Goal: Transaction & Acquisition: Download file/media

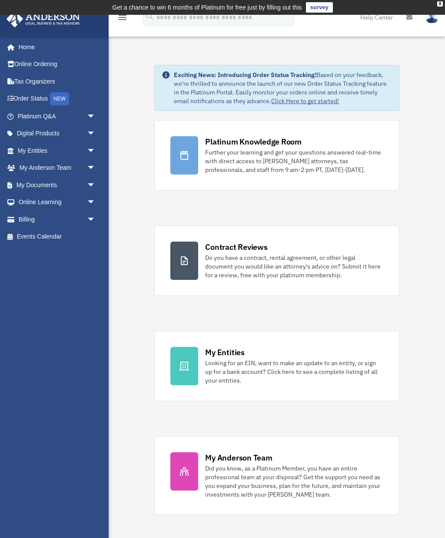
click at [30, 183] on link "My Documents arrow_drop_down" at bounding box center [57, 184] width 103 height 17
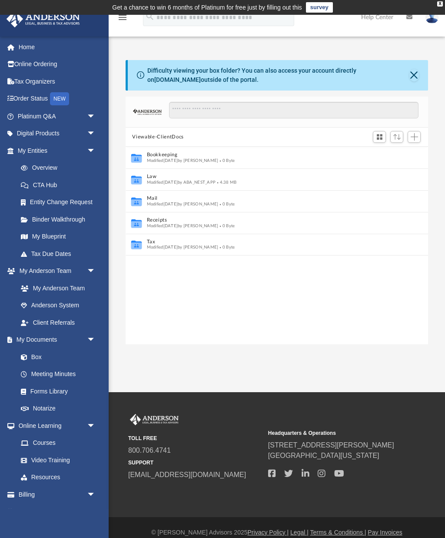
scroll to position [198, 303]
click at [54, 233] on link "My Blueprint" at bounding box center [58, 236] width 92 height 17
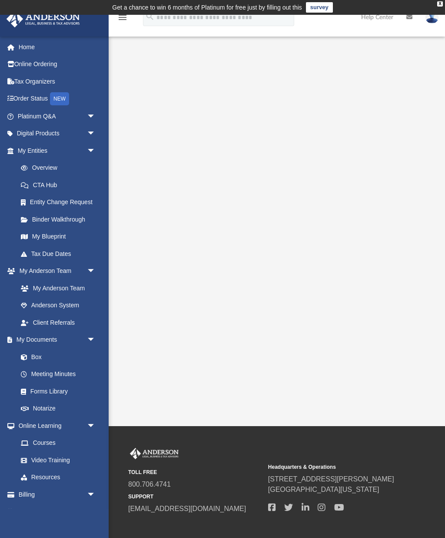
click at [74, 221] on link "Binder Walkthrough" at bounding box center [60, 219] width 97 height 17
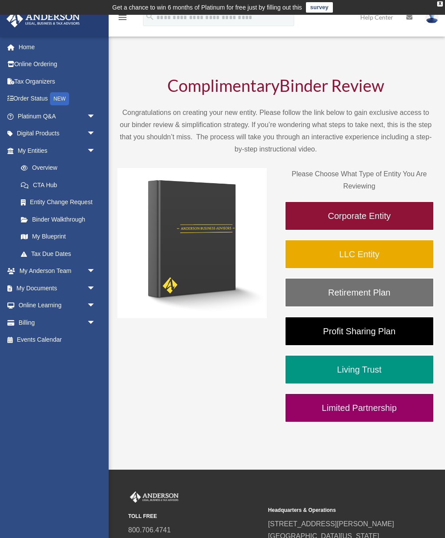
click at [90, 283] on span "arrow_drop_down" at bounding box center [95, 288] width 17 height 18
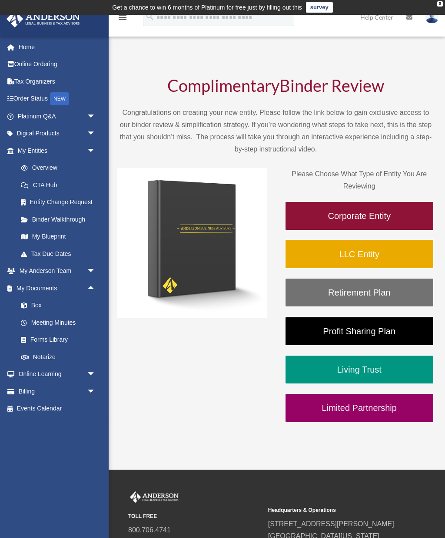
click at [40, 167] on link "Overview" at bounding box center [60, 167] width 97 height 17
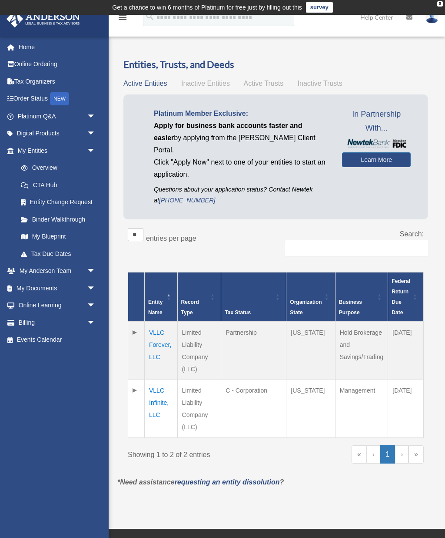
click at [157, 387] on td "VLLC Infinite, LLC" at bounding box center [161, 409] width 33 height 58
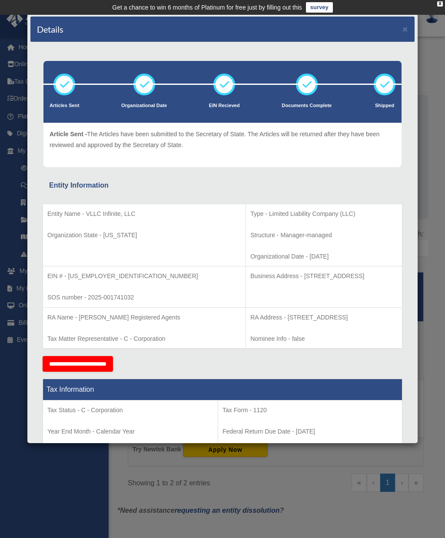
click at [430, 321] on div "Details × Articles Sent Organizational Date" at bounding box center [222, 269] width 445 height 538
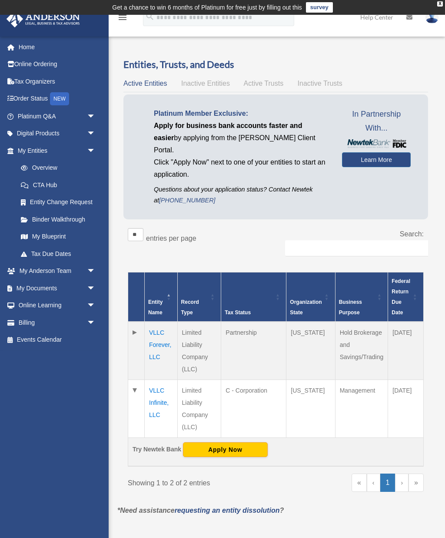
click at [135, 321] on td at bounding box center [136, 350] width 17 height 58
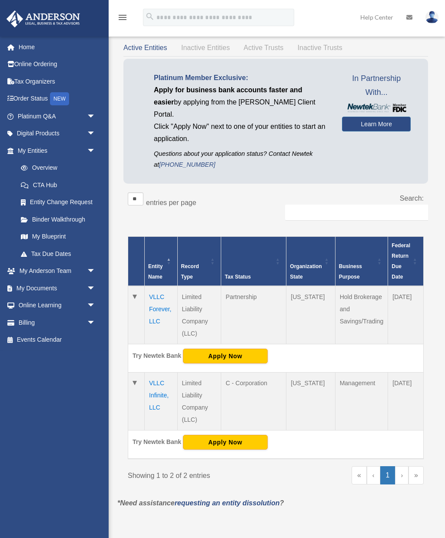
scroll to position [36, 0]
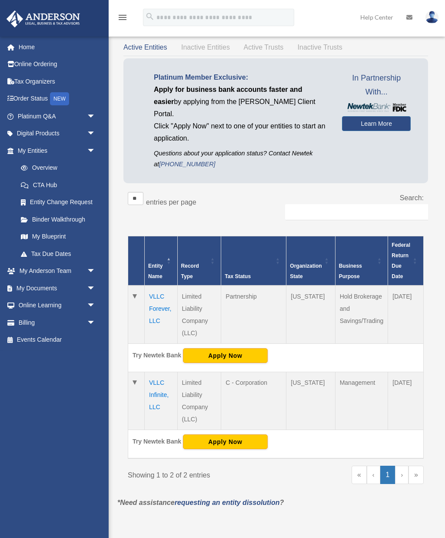
click at [87, 283] on span "arrow_drop_down" at bounding box center [95, 288] width 17 height 18
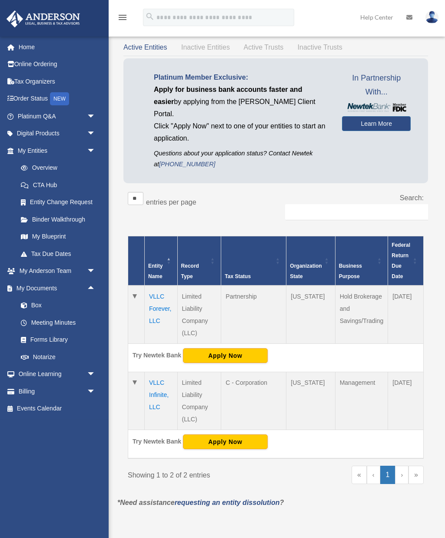
click at [66, 336] on link "Forms Library" at bounding box center [60, 339] width 97 height 17
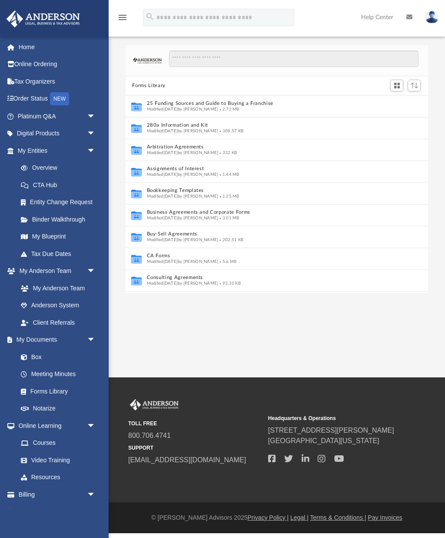
scroll to position [198, 303]
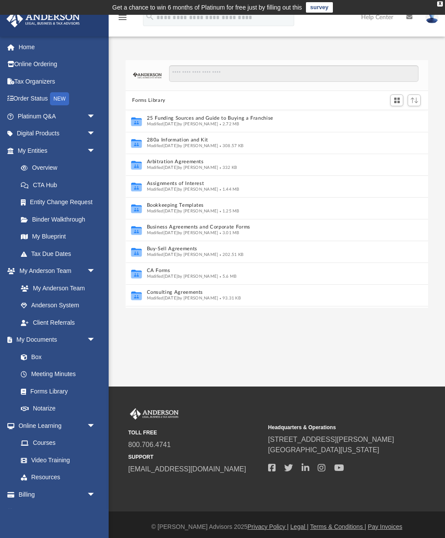
click at [30, 43] on link "Home" at bounding box center [57, 46] width 103 height 17
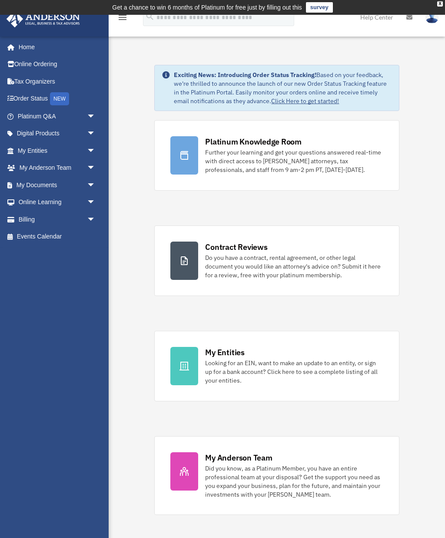
click at [378, 372] on div "Looking for an EIN, want to make an update to an entity, or sign up for a bank …" at bounding box center [294, 371] width 178 height 26
click at [340, 370] on div "Looking for an EIN, want to make an update to an entity, or sign up for a bank …" at bounding box center [294, 371] width 178 height 26
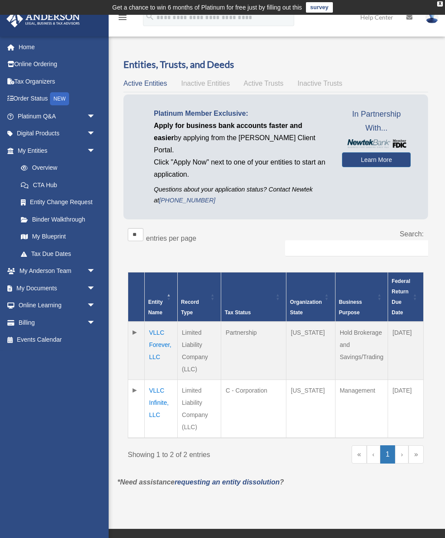
click at [134, 380] on td at bounding box center [136, 409] width 17 height 58
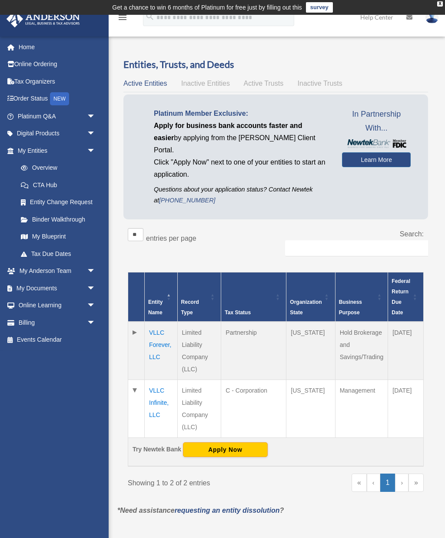
click at [159, 388] on td "VLLC Infinite, LLC" at bounding box center [161, 409] width 33 height 58
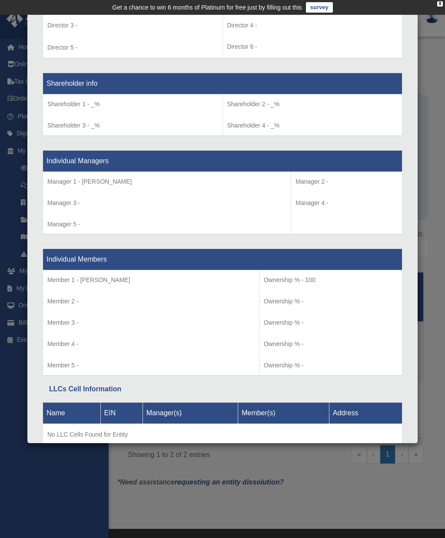
scroll to position [681, 0]
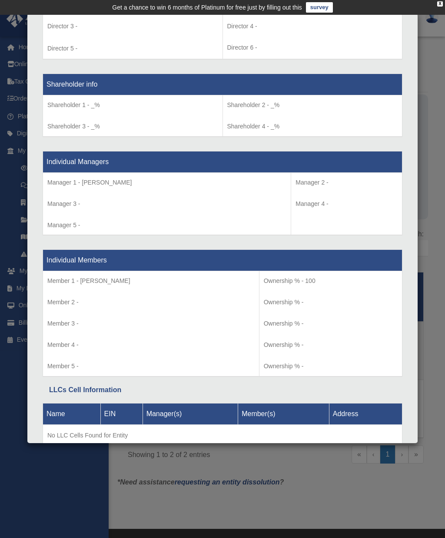
click at [441, 250] on div "Details × Articles Sent Organizational Date" at bounding box center [222, 269] width 445 height 538
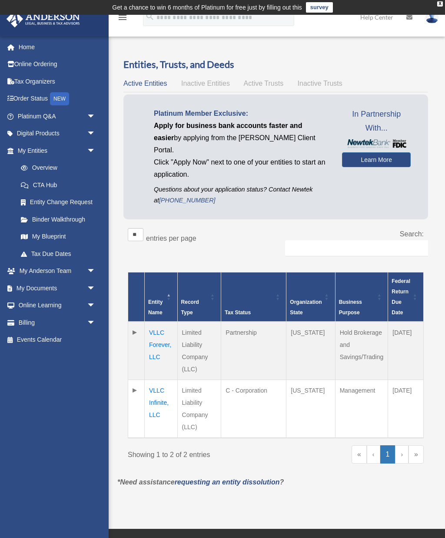
click at [59, 284] on link "My Documents arrow_drop_down" at bounding box center [57, 287] width 103 height 17
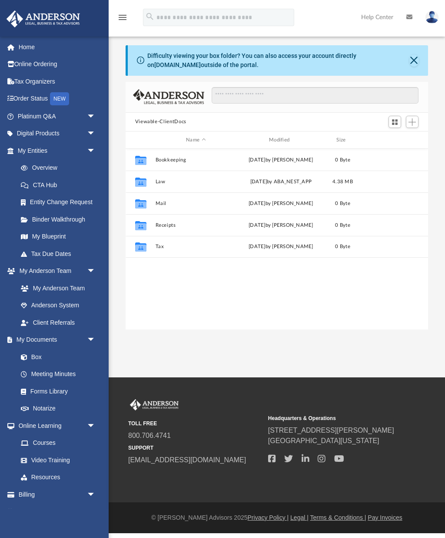
scroll to position [198, 303]
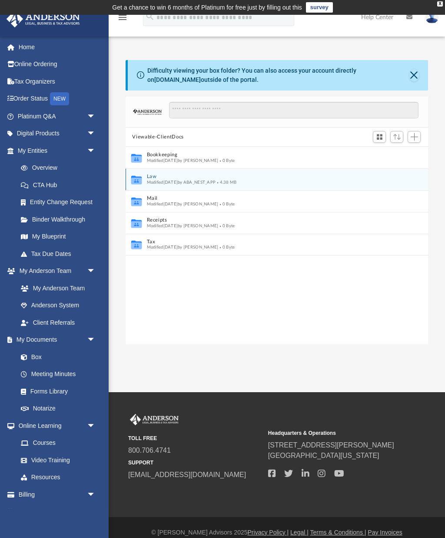
click at [266, 178] on button "Law" at bounding box center [271, 177] width 249 height 6
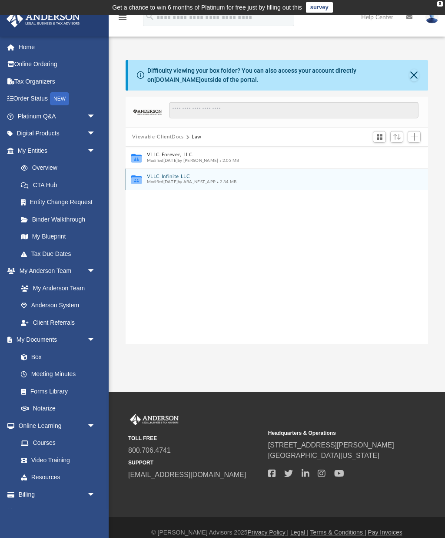
click at [248, 177] on button "VLLC Infinite LLC" at bounding box center [271, 177] width 249 height 6
click at [417, 181] on button "More options" at bounding box center [413, 179] width 20 height 13
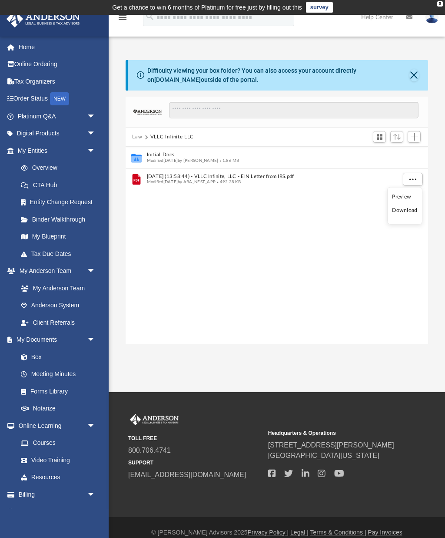
click at [409, 214] on li "Download" at bounding box center [404, 210] width 25 height 9
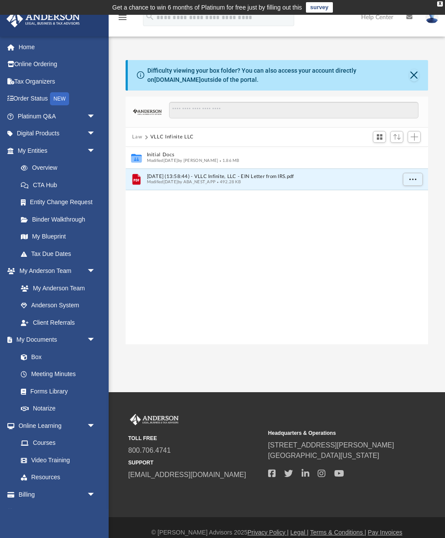
click at [138, 138] on button "Law" at bounding box center [137, 137] width 10 height 8
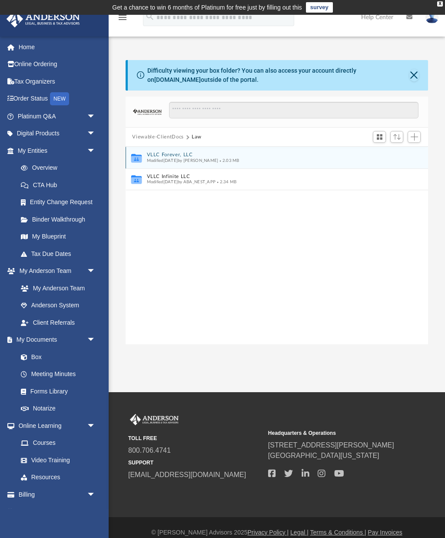
click at [218, 161] on span "Modified Mon Aug 11 2025 by Kathleen Maureene Pelicano" at bounding box center [183, 160] width 72 height 4
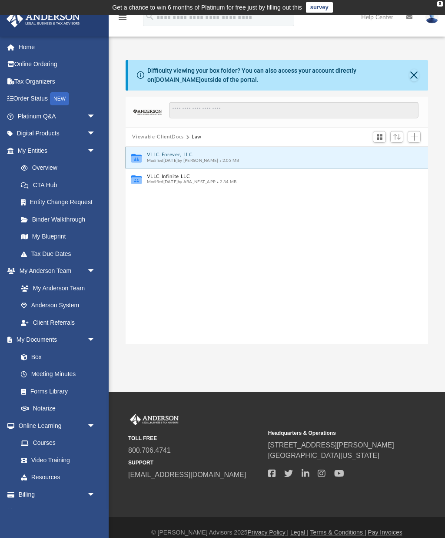
click at [239, 162] on span "2.03 MB" at bounding box center [228, 160] width 21 height 4
click at [137, 157] on icon "grid" at bounding box center [136, 158] width 10 height 9
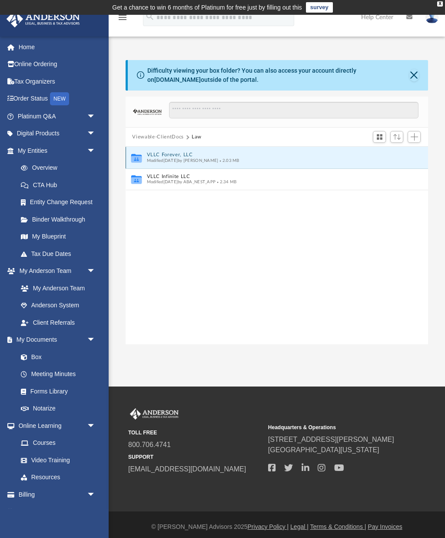
click at [142, 153] on icon "Collaborated Folder" at bounding box center [136, 158] width 13 height 14
click at [143, 154] on icon "Collaborated Folder" at bounding box center [136, 158] width 13 height 14
click at [167, 155] on button "VLLC Forever, LLC" at bounding box center [271, 155] width 249 height 6
click at [170, 158] on span "Modified Mon Aug 11 2025 by Kathleen Maureene Pelicano" at bounding box center [183, 160] width 72 height 4
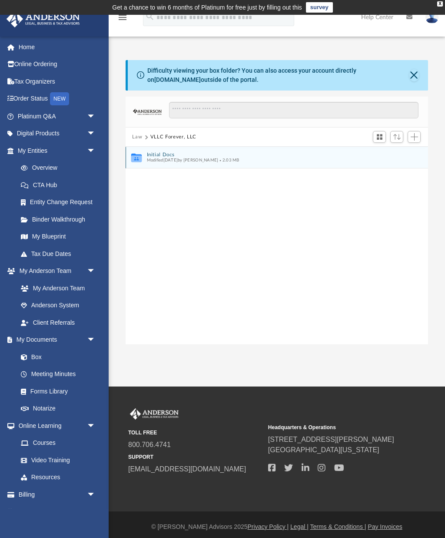
click at [261, 156] on button "Initial Docs" at bounding box center [271, 155] width 249 height 6
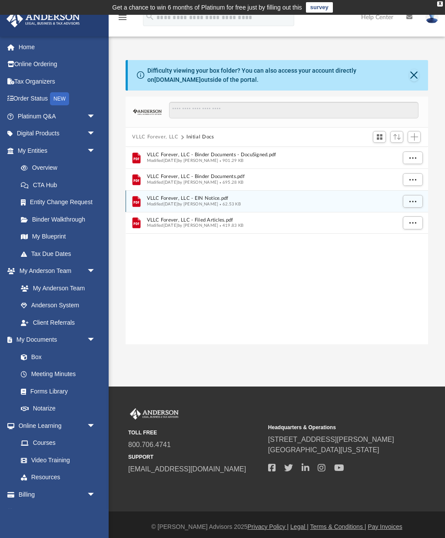
click at [218, 202] on span "Modified Mon Aug 11 2025 by Kathleen Maureene Pelicano" at bounding box center [183, 204] width 72 height 4
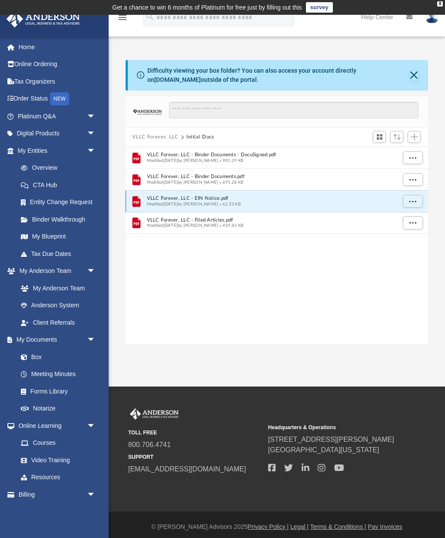
click at [414, 204] on button "More options" at bounding box center [413, 201] width 20 height 13
click at [411, 234] on li "Download" at bounding box center [404, 231] width 25 height 9
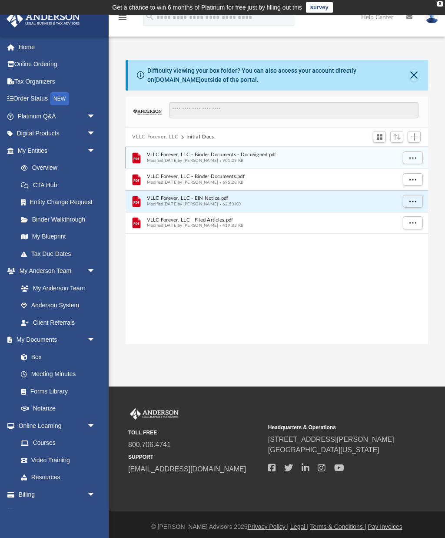
click at [415, 157] on span "More options" at bounding box center [412, 157] width 7 height 5
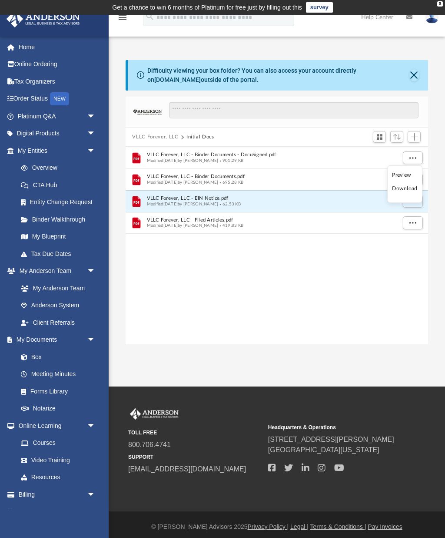
click at [409, 192] on li "Download" at bounding box center [404, 188] width 25 height 9
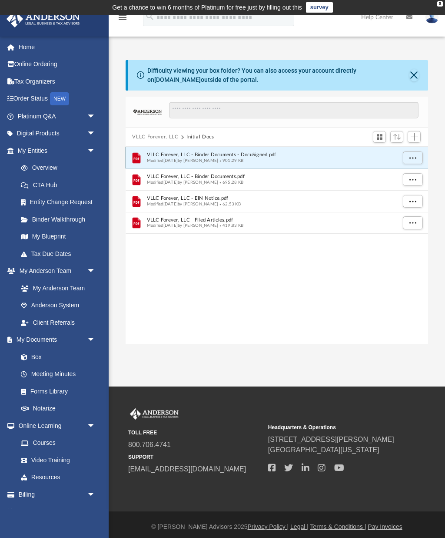
click at [414, 158] on span "More options" at bounding box center [412, 157] width 7 height 5
click at [413, 191] on li "Download" at bounding box center [404, 188] width 25 height 9
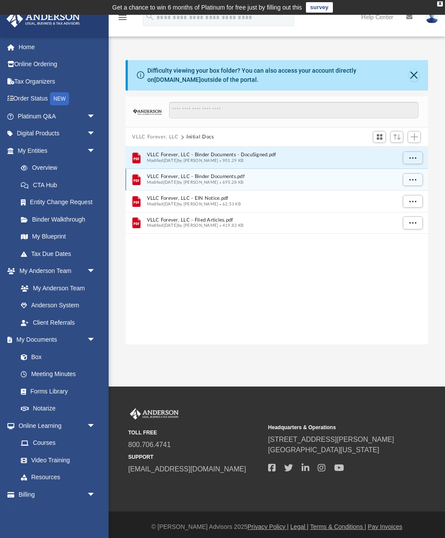
click at [416, 181] on span "More options" at bounding box center [412, 179] width 7 height 5
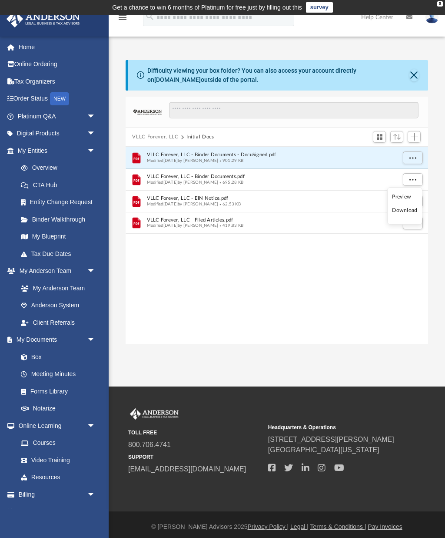
click at [415, 211] on li "Download" at bounding box center [404, 210] width 25 height 9
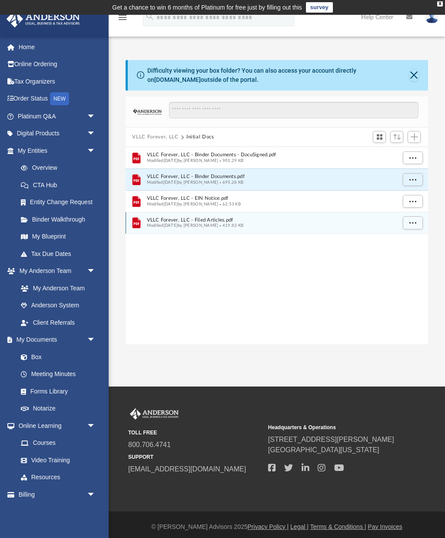
click at [411, 224] on span "More options" at bounding box center [412, 222] width 7 height 5
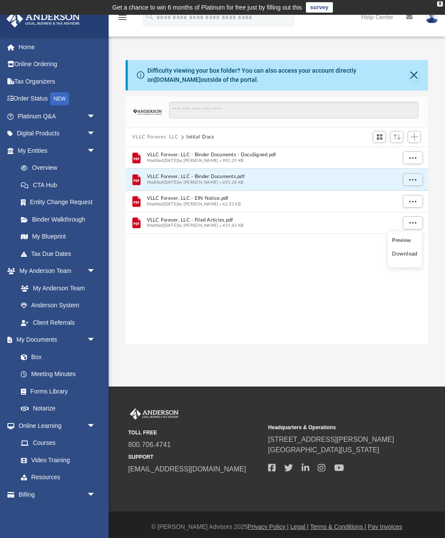
click at [411, 255] on li "Download" at bounding box center [404, 253] width 25 height 9
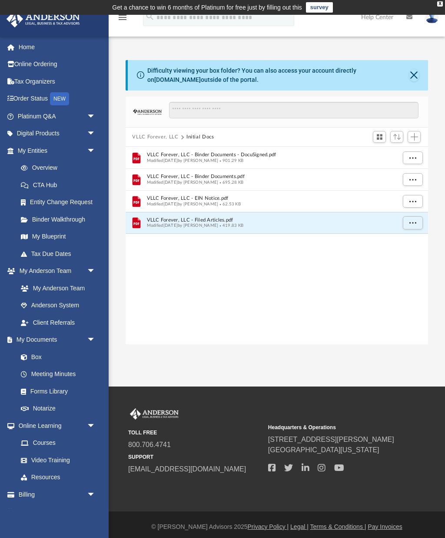
click at [419, 68] on div "Difficulty viewing your box folder? You can also access your account directly o…" at bounding box center [278, 75] width 301 height 30
click at [418, 71] on button "Close" at bounding box center [415, 75] width 10 height 12
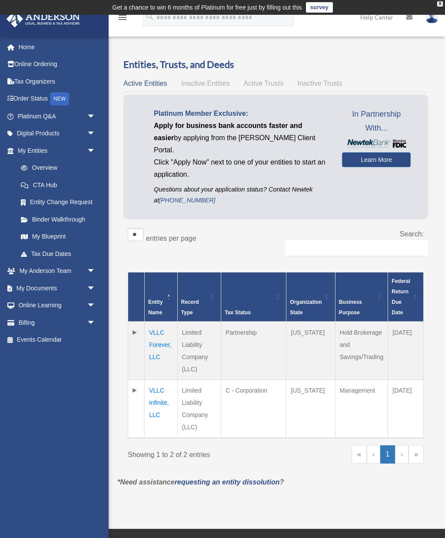
click at [76, 217] on link "Binder Walkthrough" at bounding box center [58, 219] width 92 height 17
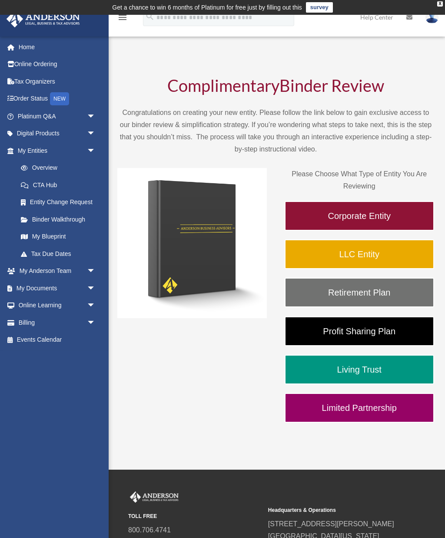
click at [78, 282] on link "My Documents arrow_drop_down" at bounding box center [57, 287] width 103 height 17
click at [53, 286] on link "My Documents arrow_drop_down" at bounding box center [57, 287] width 103 height 17
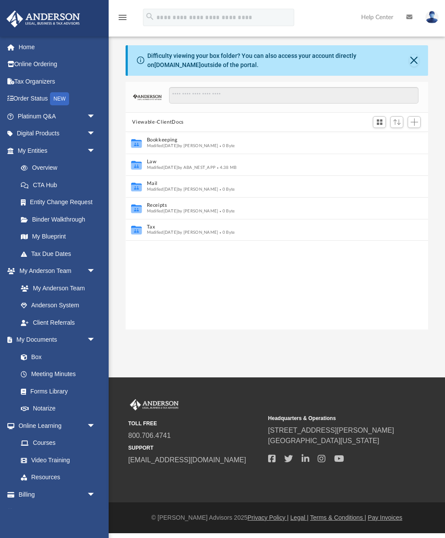
scroll to position [0, 0]
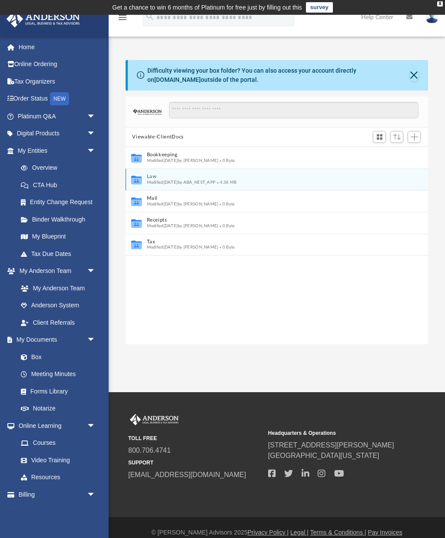
click at [237, 184] on span "4.38 MB" at bounding box center [226, 182] width 21 height 4
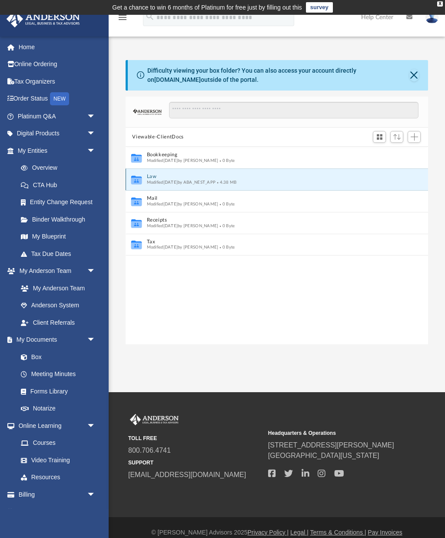
click at [142, 175] on icon "Collaborated Folder" at bounding box center [136, 180] width 13 height 14
click at [266, 184] on div "Modified Tue Aug 19 2025 by ABA_NEST_APP 4.38 MB" at bounding box center [271, 183] width 249 height 6
click at [381, 139] on span "Switch to Grid View" at bounding box center [379, 136] width 7 height 7
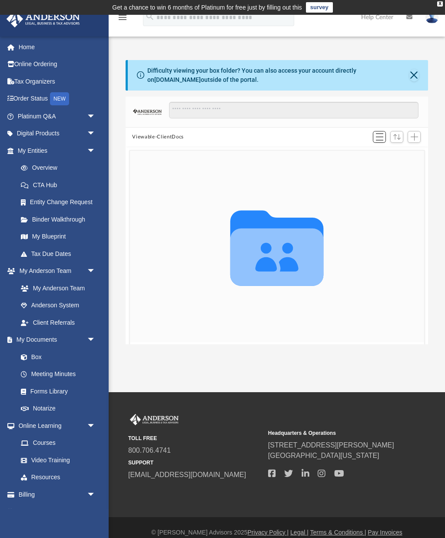
scroll to position [198, 303]
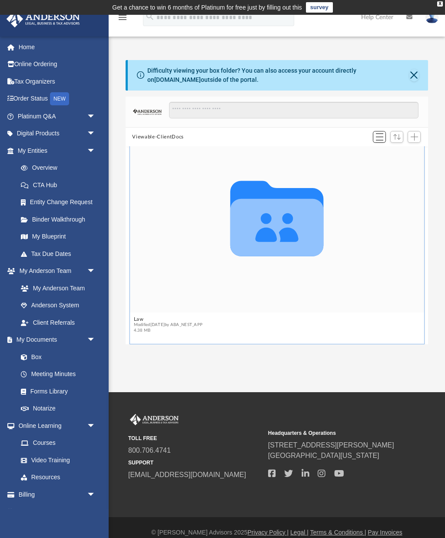
click at [382, 137] on span "Switch to List View" at bounding box center [379, 136] width 7 height 7
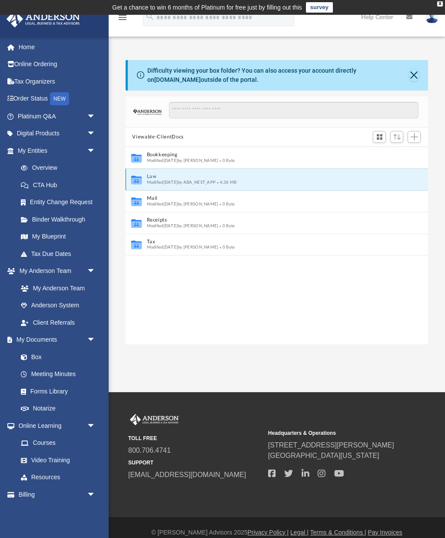
click at [140, 180] on icon "grid" at bounding box center [136, 180] width 10 height 7
click at [198, 177] on button "Law" at bounding box center [271, 177] width 249 height 6
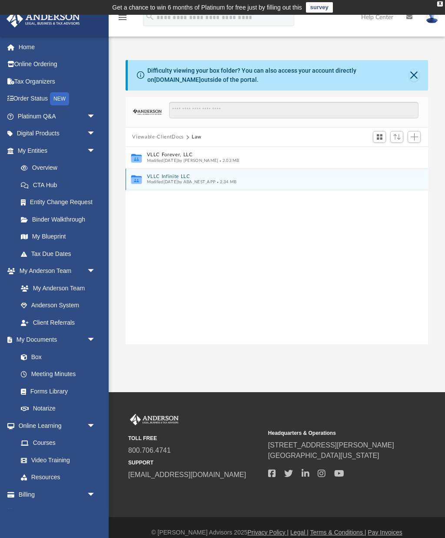
click at [195, 184] on span "Modified Tue Aug 19 2025 by ABA_NEST_APP" at bounding box center [181, 182] width 69 height 4
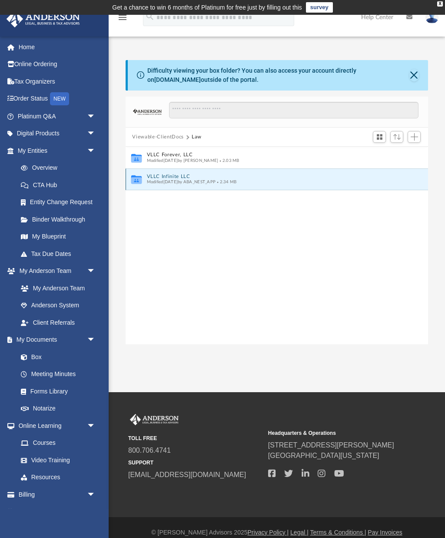
click at [237, 183] on span "2.34 MB" at bounding box center [226, 182] width 21 height 4
click at [139, 179] on icon "grid" at bounding box center [136, 180] width 10 height 7
click at [140, 183] on icon "grid" at bounding box center [136, 180] width 10 height 7
click at [139, 182] on icon "grid" at bounding box center [136, 180] width 10 height 7
click at [147, 180] on span "Modified Tue Aug 19 2025 by ABA_NEST_APP" at bounding box center [181, 182] width 69 height 4
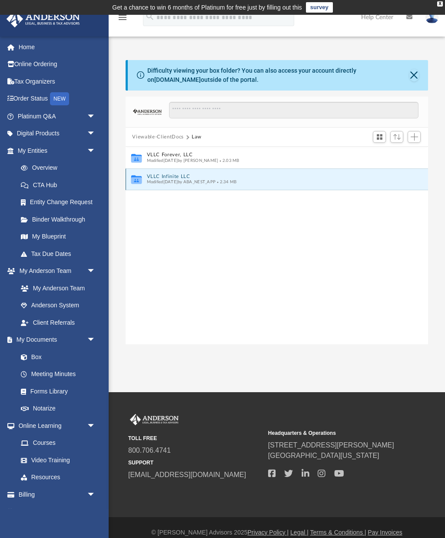
click at [135, 179] on icon "grid" at bounding box center [136, 179] width 10 height 9
click at [140, 177] on icon "grid" at bounding box center [136, 180] width 10 height 7
click at [158, 177] on button "VLLC Infinite LLC" at bounding box center [271, 177] width 249 height 6
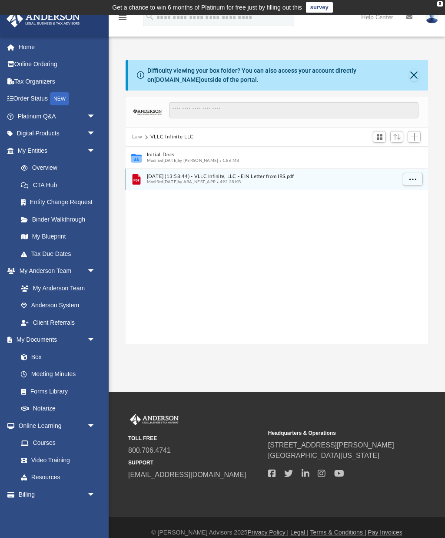
click at [280, 179] on div "Modified Tue Aug 19 2025 by ABA_NEST_APP 492.28 KB" at bounding box center [271, 182] width 249 height 6
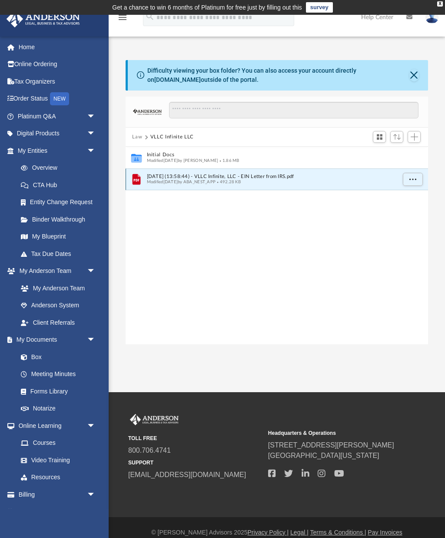
click at [415, 181] on span "More options" at bounding box center [412, 179] width 7 height 5
click at [410, 213] on li "Download" at bounding box center [404, 210] width 25 height 9
click at [418, 184] on button "More options" at bounding box center [413, 179] width 20 height 13
click at [413, 211] on li "Download" at bounding box center [404, 210] width 25 height 9
click at [415, 183] on button "More options" at bounding box center [413, 179] width 20 height 13
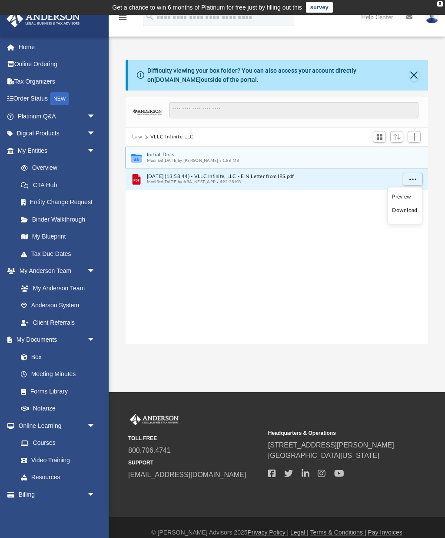
click at [340, 152] on button "Initial Docs" at bounding box center [271, 155] width 249 height 6
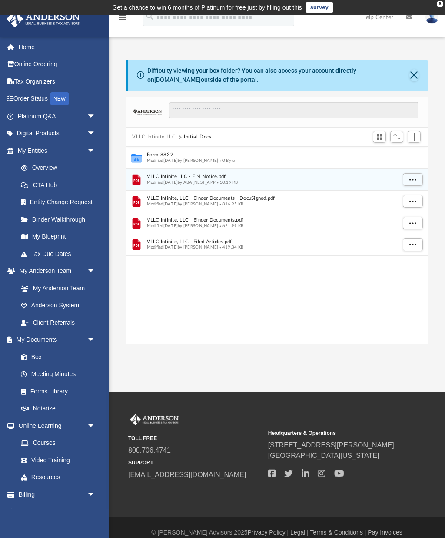
click at [238, 183] on span "50.19 KB" at bounding box center [227, 182] width 23 height 4
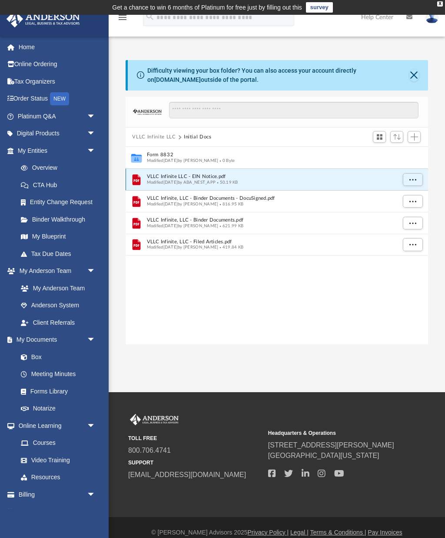
click at [413, 178] on span "More options" at bounding box center [412, 179] width 7 height 5
click at [408, 214] on li "Download" at bounding box center [404, 210] width 25 height 9
click at [411, 181] on span "More options" at bounding box center [412, 179] width 7 height 5
click at [412, 212] on li "Download" at bounding box center [404, 210] width 25 height 9
click at [150, 140] on button "VLLC Infinite LLC" at bounding box center [153, 137] width 43 height 8
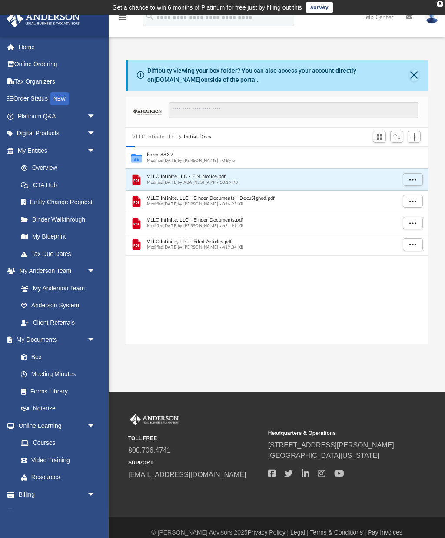
click at [164, 137] on button "VLLC Infinite LLC" at bounding box center [153, 137] width 43 height 8
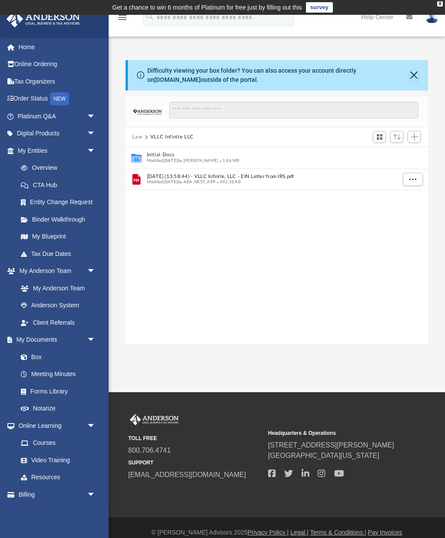
click at [136, 134] on button "Law" at bounding box center [137, 137] width 10 height 8
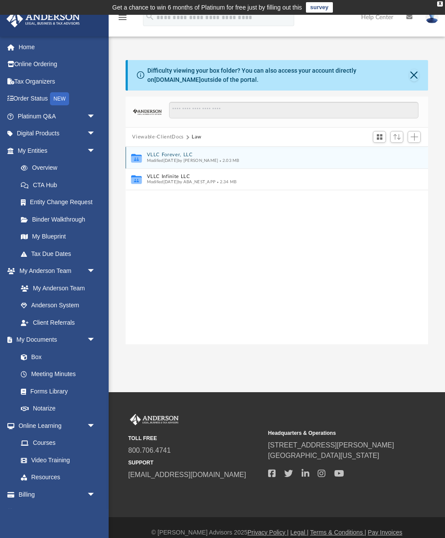
click at [202, 156] on button "VLLC Forever, LLC" at bounding box center [271, 155] width 249 height 6
click at [140, 157] on icon "grid" at bounding box center [136, 159] width 10 height 7
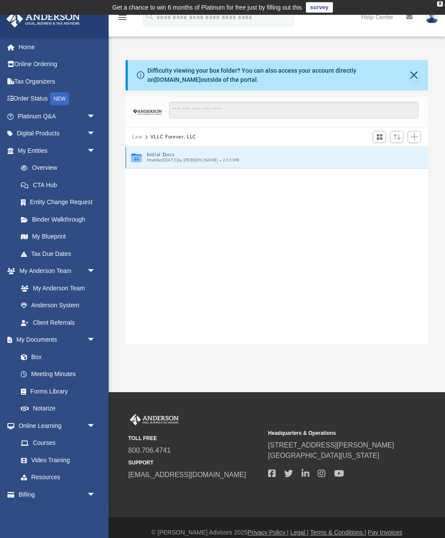
click at [143, 158] on icon "Collaborated Folder" at bounding box center [136, 157] width 13 height 14
click at [174, 155] on button "Initial Docs" at bounding box center [271, 155] width 249 height 6
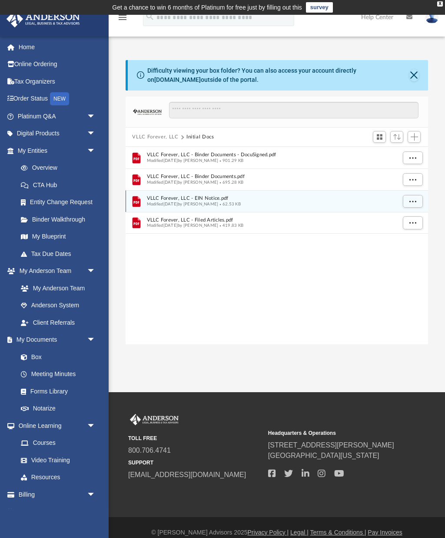
click at [317, 201] on div "Modified Mon Aug 11 2025 by Kathleen Maureene Pelicano 62.53 KB" at bounding box center [271, 204] width 249 height 6
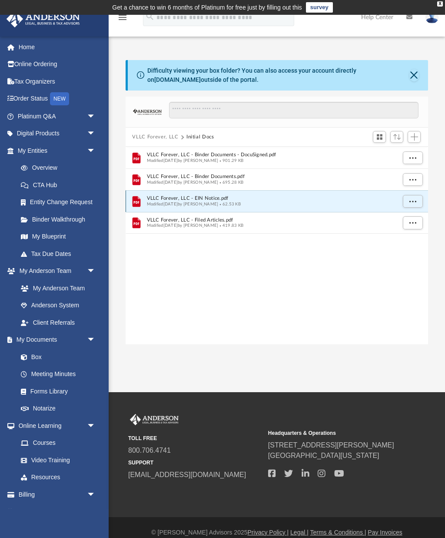
click at [412, 203] on span "More options" at bounding box center [412, 201] width 7 height 5
click at [411, 233] on li "Download" at bounding box center [404, 231] width 25 height 9
click at [413, 203] on span "More options" at bounding box center [412, 201] width 7 height 5
click at [413, 236] on li "Download" at bounding box center [404, 231] width 25 height 9
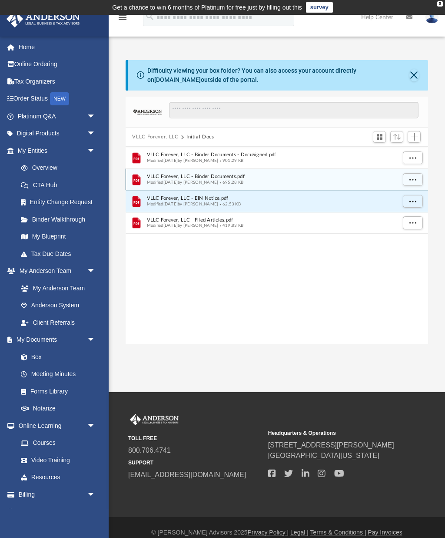
click at [416, 179] on span "More options" at bounding box center [412, 179] width 7 height 5
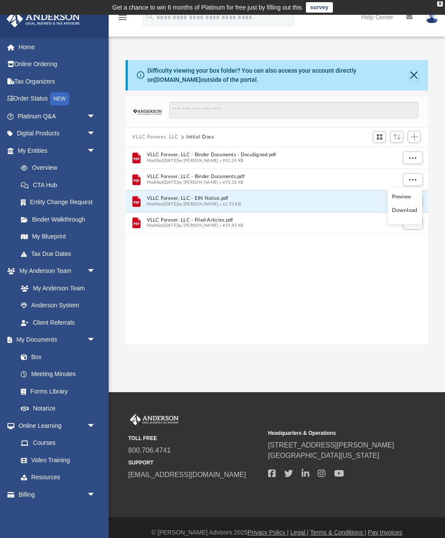
click at [396, 280] on div "File VLLC Forever, LLC - Binder Documents - DocuSigned.pdf Modified Mon Aug 11 …" at bounding box center [277, 246] width 303 height 198
click at [167, 137] on button "VLLC Forever, LLC" at bounding box center [155, 137] width 46 height 8
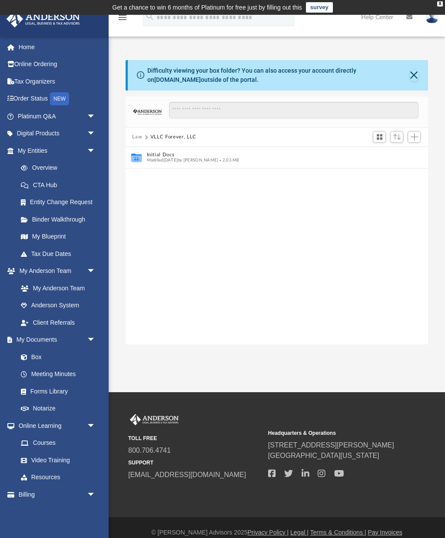
click at [138, 138] on button "Law" at bounding box center [137, 137] width 10 height 8
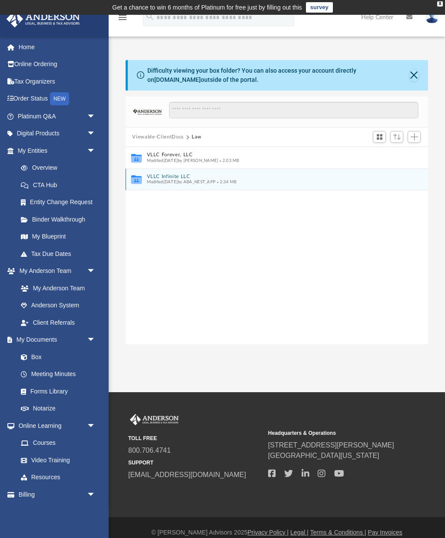
click at [415, 180] on div "Collaborated Folder VLLC Infinite LLC Modified Tue Aug 19 2025 by ABA_NEST_APP …" at bounding box center [277, 179] width 303 height 22
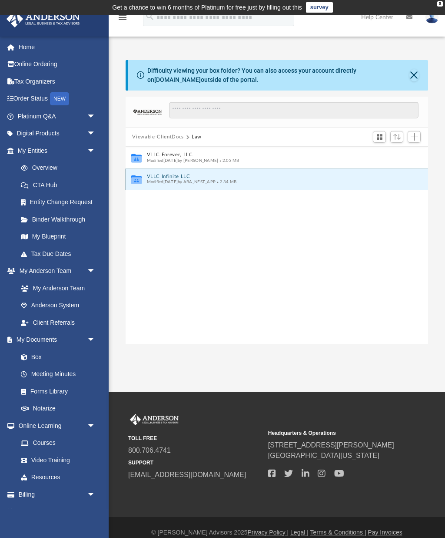
click at [147, 177] on button "VLLC Infinite LLC" at bounding box center [271, 177] width 249 height 6
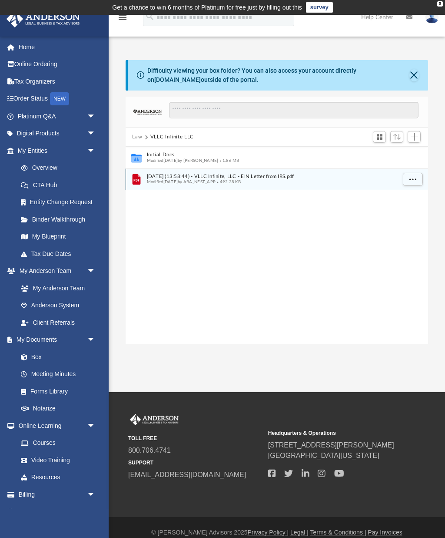
click at [136, 181] on icon "grid" at bounding box center [137, 180] width 6 height 3
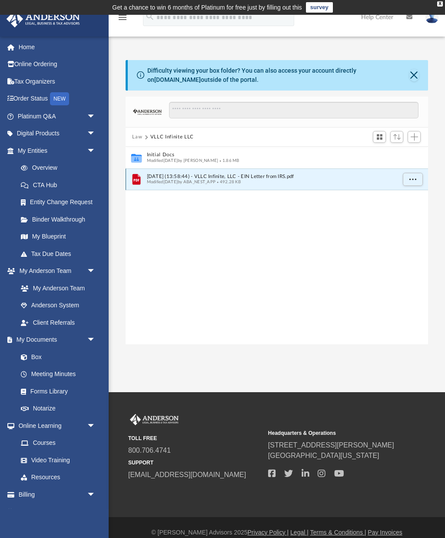
click at [135, 176] on icon "grid" at bounding box center [136, 179] width 8 height 10
click at [412, 184] on button "More options" at bounding box center [413, 179] width 20 height 13
click at [412, 213] on li "Download" at bounding box center [404, 210] width 25 height 9
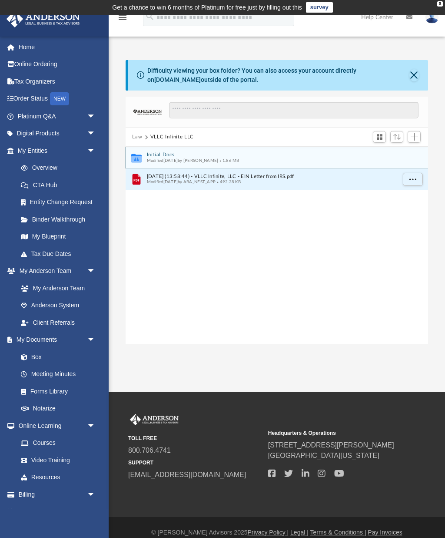
click at [138, 156] on icon "grid" at bounding box center [136, 159] width 10 height 7
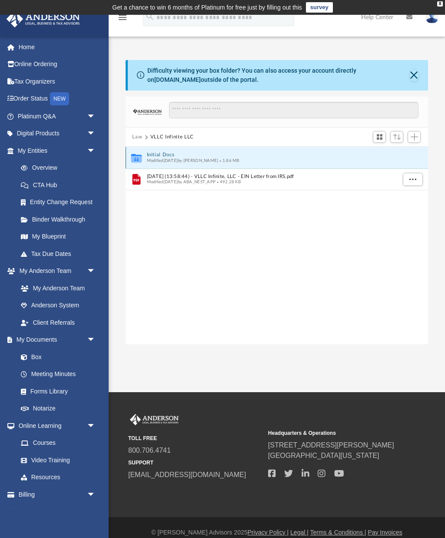
click at [152, 156] on button "Initial Docs" at bounding box center [271, 155] width 249 height 6
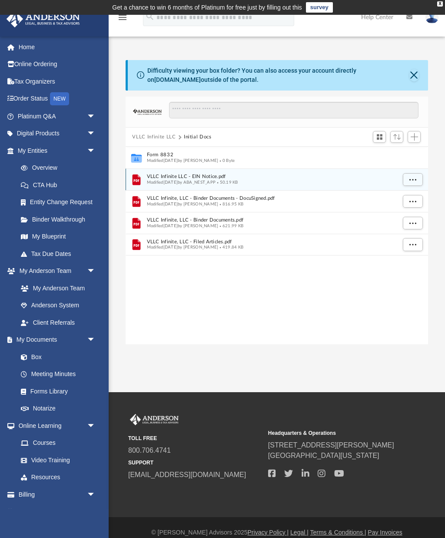
click at [411, 181] on span "More options" at bounding box center [412, 179] width 7 height 5
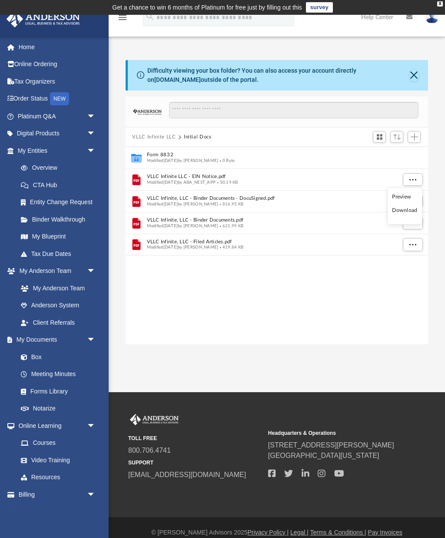
click at [410, 214] on li "Download" at bounding box center [404, 210] width 25 height 9
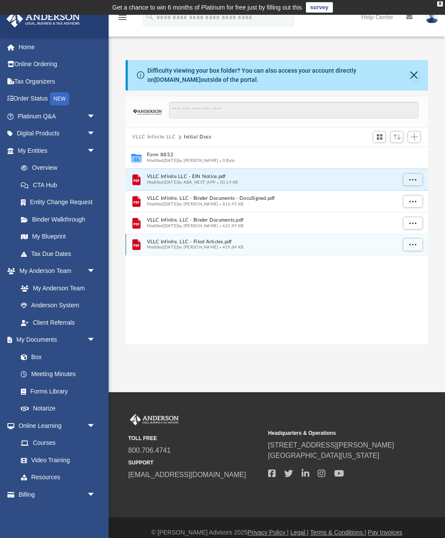
click at [140, 241] on icon "File" at bounding box center [136, 244] width 13 height 14
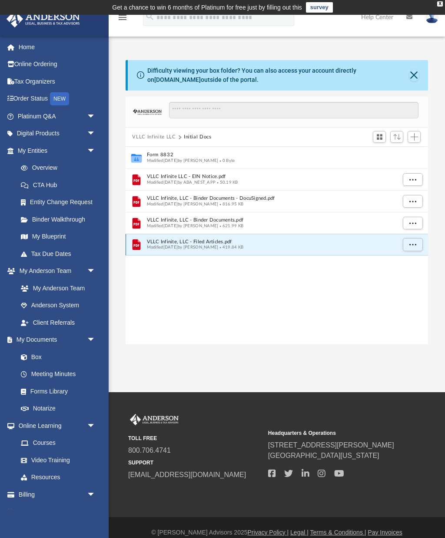
click at [418, 243] on button "More options" at bounding box center [413, 244] width 20 height 13
click at [415, 278] on li "Download" at bounding box center [404, 275] width 25 height 9
